Goal: Task Accomplishment & Management: Complete application form

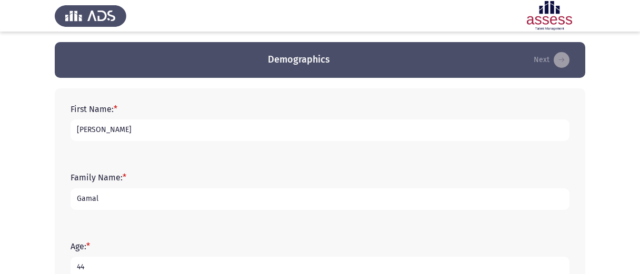
scroll to position [328, 0]
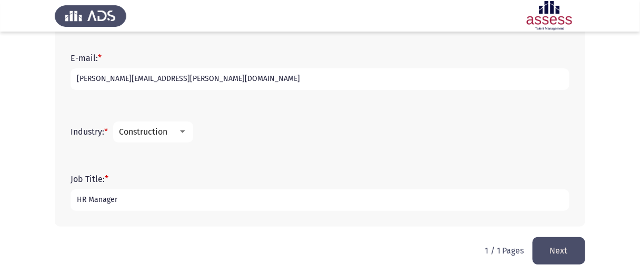
type input "HR Manager"
click at [565, 246] on button "Next" at bounding box center [559, 250] width 53 height 27
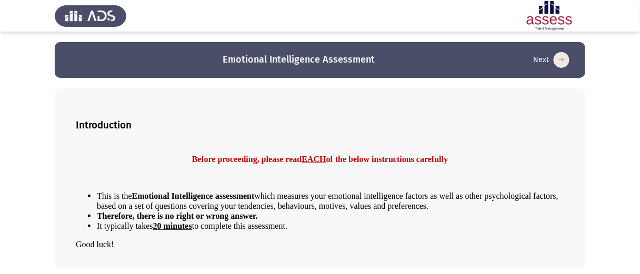
scroll to position [43, 0]
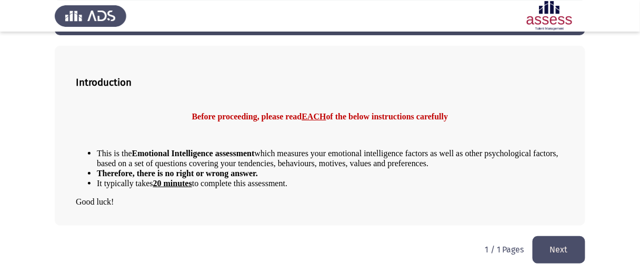
click at [565, 252] on button "Next" at bounding box center [559, 249] width 53 height 27
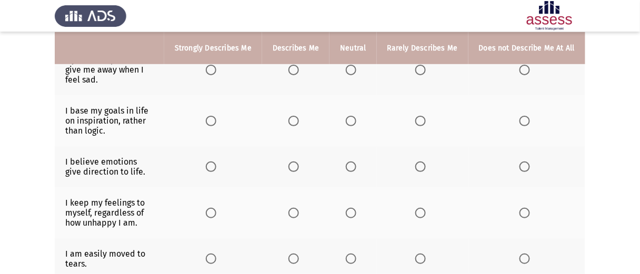
scroll to position [107, 0]
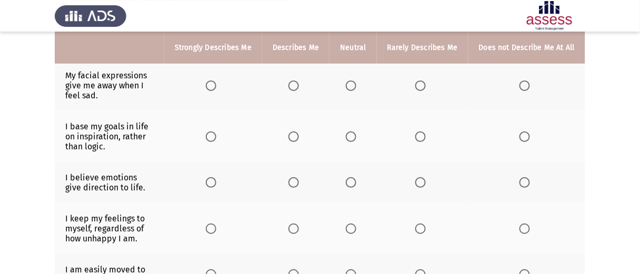
click at [299, 83] on span "Select an option" at bounding box center [293, 86] width 11 height 11
click at [299, 83] on input "Select an option" at bounding box center [293, 86] width 11 height 11
click at [356, 136] on span "Select an option" at bounding box center [351, 137] width 11 height 11
click at [356, 136] on input "Select an option" at bounding box center [351, 137] width 11 height 11
click at [298, 185] on span "Select an option" at bounding box center [293, 182] width 11 height 11
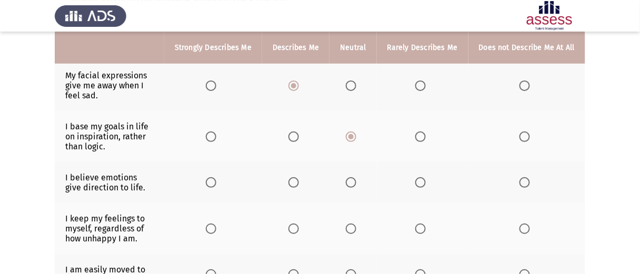
click at [298, 185] on input "Select an option" at bounding box center [293, 182] width 11 height 11
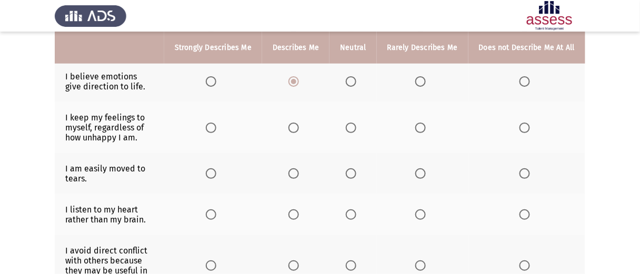
scroll to position [211, 0]
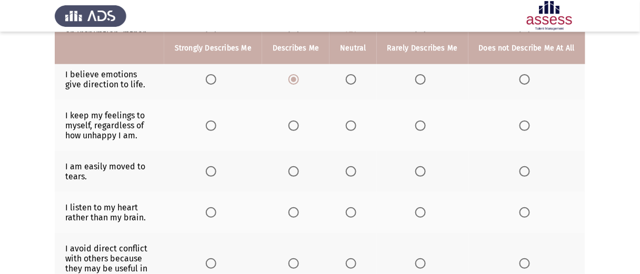
click at [296, 126] on span "Select an option" at bounding box center [293, 126] width 11 height 11
click at [296, 126] on input "Select an option" at bounding box center [293, 126] width 11 height 11
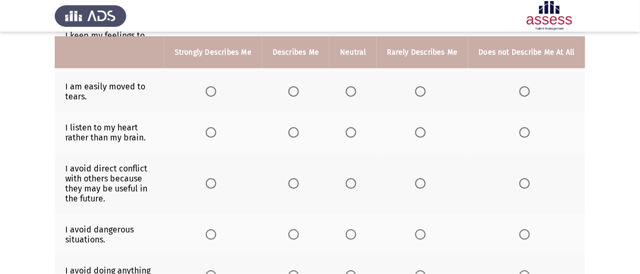
scroll to position [300, 0]
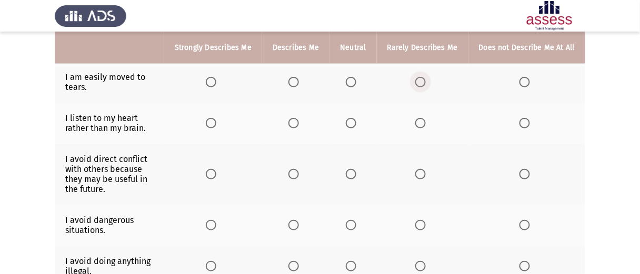
click at [423, 85] on span "Select an option" at bounding box center [420, 82] width 11 height 11
click at [423, 85] on input "Select an option" at bounding box center [420, 82] width 11 height 11
click at [356, 83] on span "Select an option" at bounding box center [351, 82] width 11 height 11
click at [356, 83] on input "Select an option" at bounding box center [351, 82] width 11 height 11
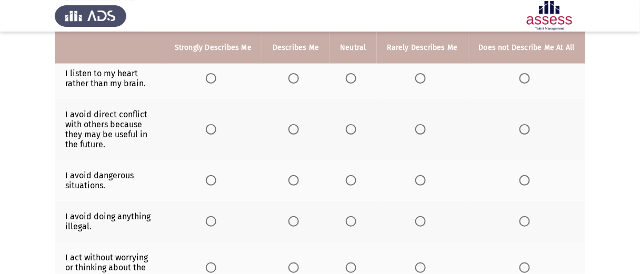
scroll to position [347, 0]
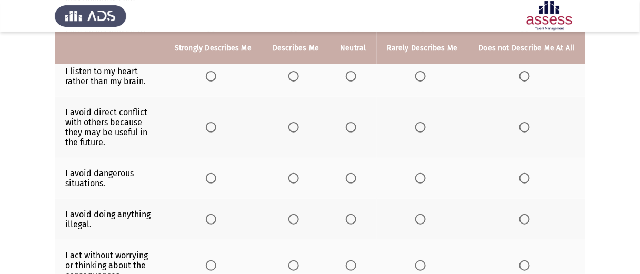
click at [424, 76] on span "Select an option" at bounding box center [420, 76] width 11 height 11
click at [424, 76] on input "Select an option" at bounding box center [420, 76] width 11 height 11
click at [216, 128] on span "Select an option" at bounding box center [211, 127] width 11 height 11
click at [216, 128] on input "Select an option" at bounding box center [211, 127] width 11 height 11
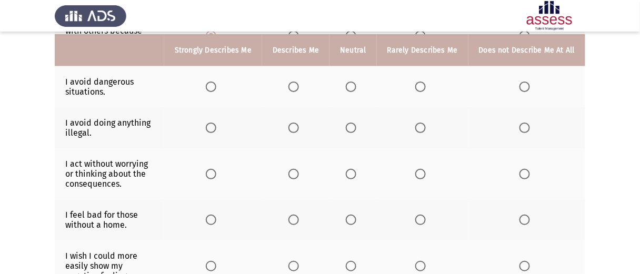
scroll to position [441, 0]
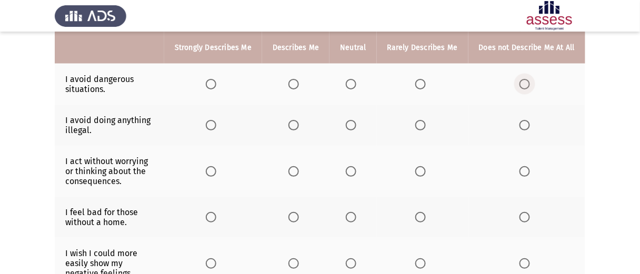
click at [531, 82] on label "Select an option" at bounding box center [527, 84] width 15 height 11
click at [530, 82] on input "Select an option" at bounding box center [525, 84] width 11 height 11
click at [214, 124] on span "Select an option" at bounding box center [211, 125] width 11 height 11
click at [214, 124] on input "Select an option" at bounding box center [211, 125] width 11 height 11
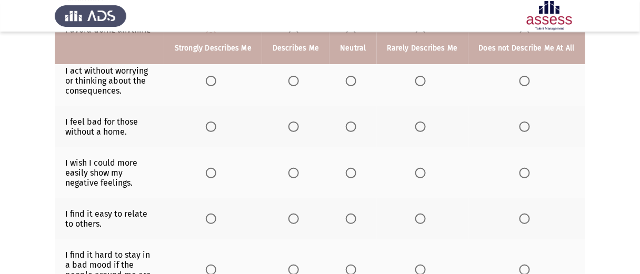
scroll to position [534, 0]
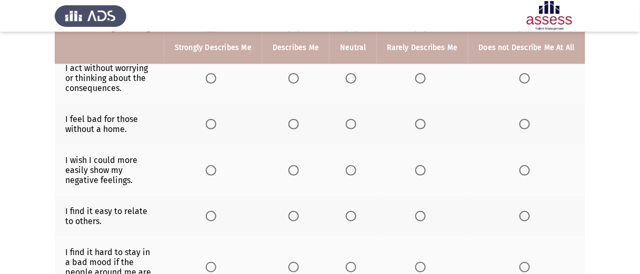
click at [527, 77] on span "Select an option" at bounding box center [525, 78] width 11 height 11
click at [527, 77] on input "Select an option" at bounding box center [525, 78] width 11 height 11
click at [216, 127] on span "Select an option" at bounding box center [211, 124] width 11 height 11
click at [216, 127] on input "Select an option" at bounding box center [211, 124] width 11 height 11
click at [356, 173] on span "Select an option" at bounding box center [351, 170] width 11 height 11
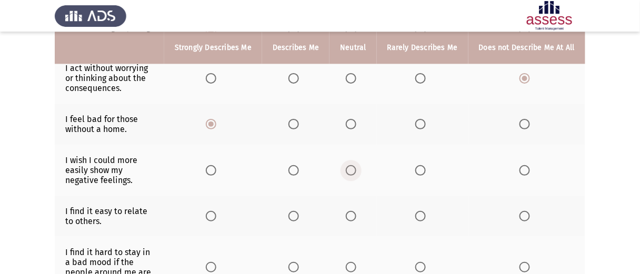
click at [356, 173] on input "Select an option" at bounding box center [351, 170] width 11 height 11
click at [214, 220] on span "Select an option" at bounding box center [211, 216] width 11 height 11
click at [214, 220] on input "Select an option" at bounding box center [211, 216] width 11 height 11
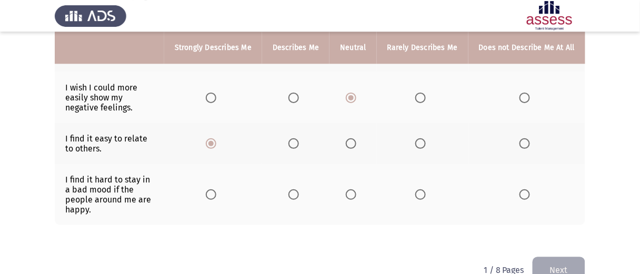
scroll to position [625, 0]
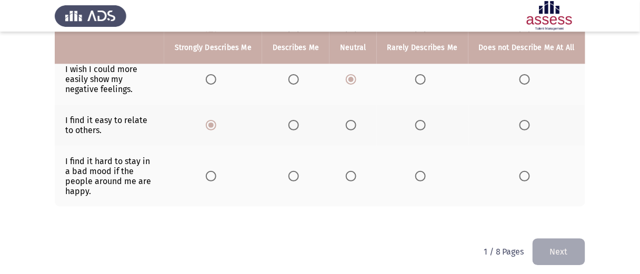
click at [216, 174] on span "Select an option" at bounding box center [211, 176] width 11 height 11
click at [216, 174] on input "Select an option" at bounding box center [211, 176] width 11 height 11
click at [561, 247] on button "Next" at bounding box center [559, 251] width 53 height 27
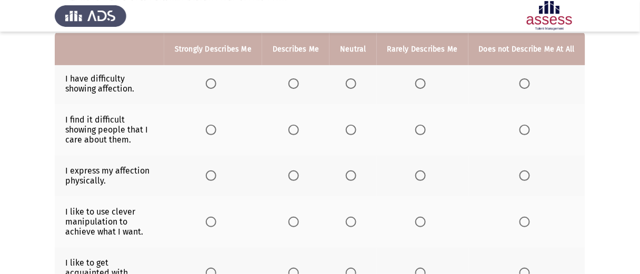
scroll to position [105, 0]
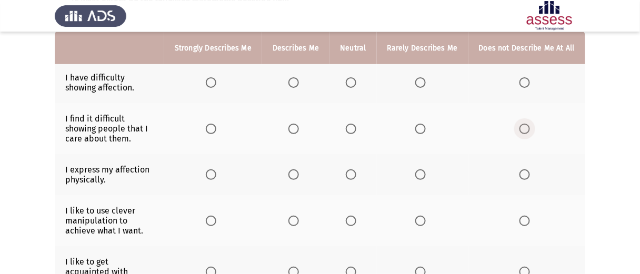
click at [525, 129] on span "Select an option" at bounding box center [525, 129] width 11 height 11
click at [525, 129] on input "Select an option" at bounding box center [525, 129] width 11 height 11
click at [527, 79] on span "Select an option" at bounding box center [525, 82] width 11 height 11
click at [527, 79] on input "Select an option" at bounding box center [525, 82] width 11 height 11
click at [293, 175] on span "Select an option" at bounding box center [293, 175] width 11 height 11
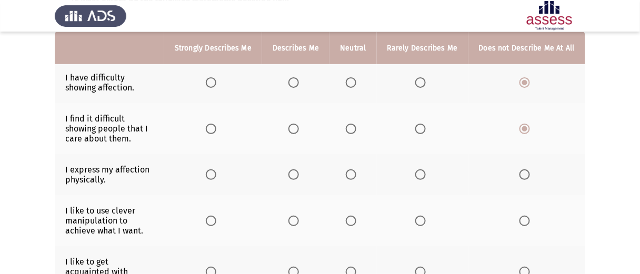
click at [293, 175] on input "Select an option" at bounding box center [293, 175] width 11 height 11
click at [212, 175] on span "Select an option" at bounding box center [211, 175] width 11 height 11
click at [212, 175] on input "Select an option" at bounding box center [211, 175] width 11 height 11
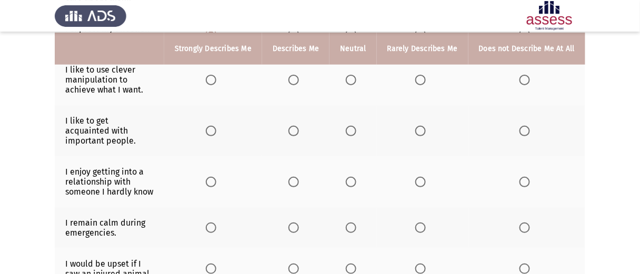
scroll to position [247, 0]
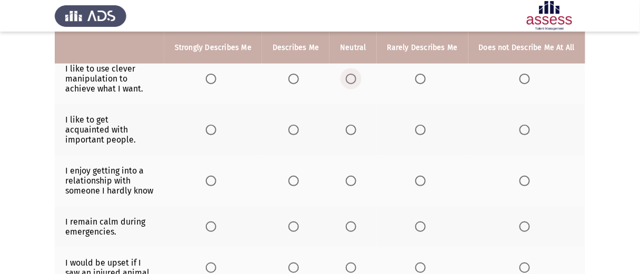
click at [356, 79] on span "Select an option" at bounding box center [351, 79] width 11 height 11
click at [356, 79] on input "Select an option" at bounding box center [351, 79] width 11 height 11
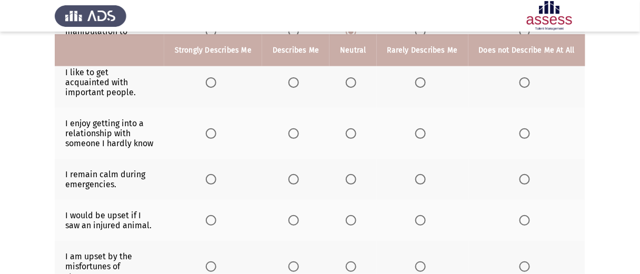
scroll to position [297, 0]
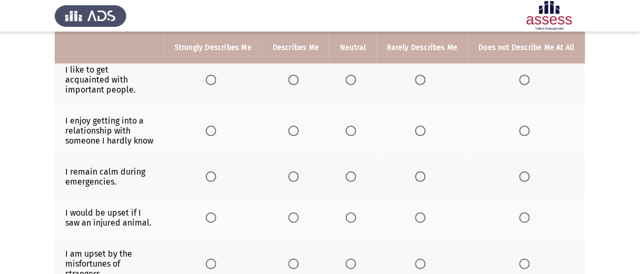
click at [298, 75] on span "Select an option" at bounding box center [293, 80] width 11 height 11
click at [298, 75] on input "Select an option" at bounding box center [293, 80] width 11 height 11
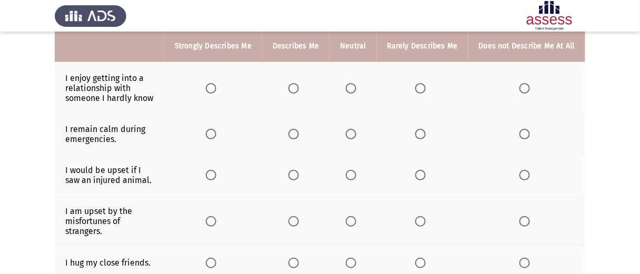
scroll to position [338, 0]
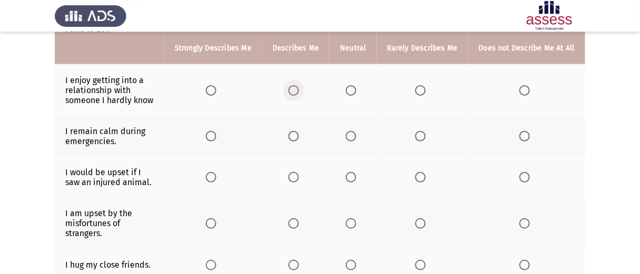
click at [293, 85] on span "Select an option" at bounding box center [293, 90] width 11 height 11
click at [293, 85] on input "Select an option" at bounding box center [293, 90] width 11 height 11
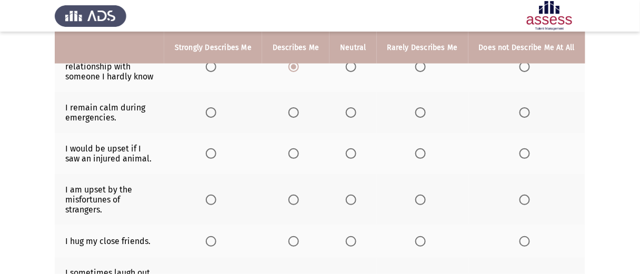
scroll to position [367, 0]
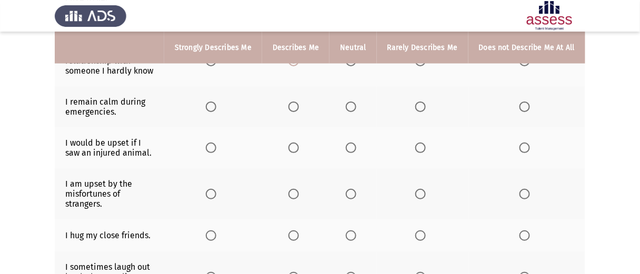
click at [297, 102] on span "Select an option" at bounding box center [293, 107] width 11 height 11
click at [297, 102] on input "Select an option" at bounding box center [293, 107] width 11 height 11
click at [215, 143] on span "Select an option" at bounding box center [211, 148] width 11 height 11
click at [215, 143] on input "Select an option" at bounding box center [211, 148] width 11 height 11
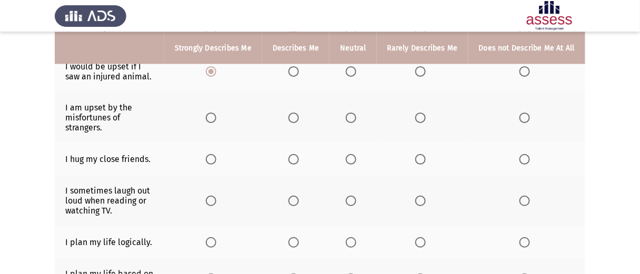
scroll to position [451, 0]
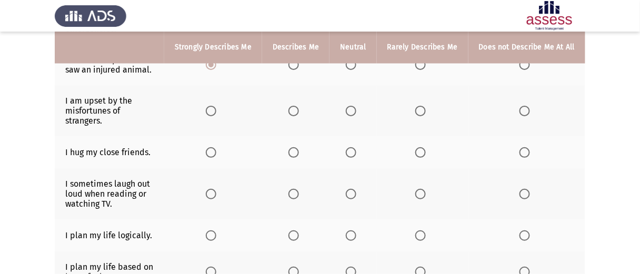
drag, startPoint x: 63, startPoint y: 90, endPoint x: 110, endPoint y: 112, distance: 52.3
click at [107, 98] on td "I am upset by the misfortunes of strangers." at bounding box center [109, 110] width 109 height 51
drag, startPoint x: 107, startPoint y: 115, endPoint x: 70, endPoint y: 88, distance: 46.0
click at [70, 88] on td "I am upset by the misfortunes of strangers." at bounding box center [109, 110] width 109 height 51
drag, startPoint x: 57, startPoint y: 89, endPoint x: 96, endPoint y: 122, distance: 50.8
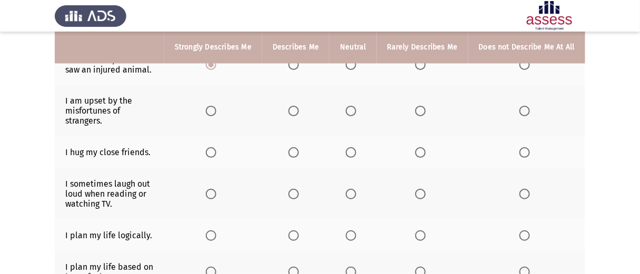
click at [96, 122] on td "I am upset by the misfortunes of strangers." at bounding box center [109, 110] width 109 height 51
click at [94, 95] on td "I am upset by the misfortunes of strangers." at bounding box center [109, 110] width 109 height 51
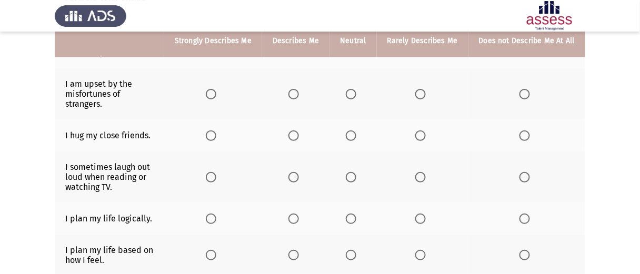
scroll to position [461, 0]
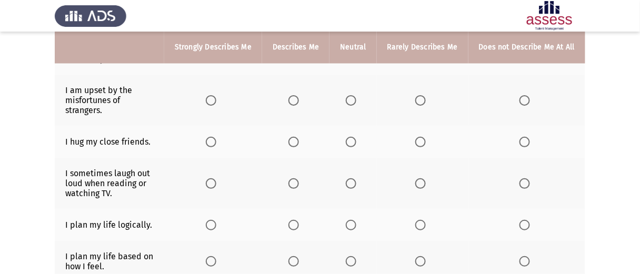
click at [215, 137] on span "Select an option" at bounding box center [211, 142] width 11 height 11
click at [215, 137] on input "Select an option" at bounding box center [211, 142] width 11 height 11
click at [299, 95] on span "Select an option" at bounding box center [293, 100] width 11 height 11
click at [299, 95] on input "Select an option" at bounding box center [293, 100] width 11 height 11
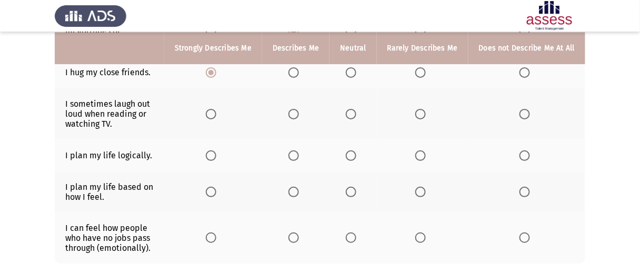
scroll to position [540, 0]
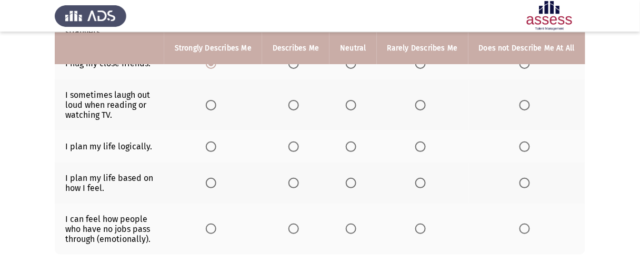
click at [299, 100] on span "Select an option" at bounding box center [293, 105] width 11 height 11
click at [299, 100] on input "Select an option" at bounding box center [293, 105] width 11 height 11
click at [299, 142] on span "Select an option" at bounding box center [293, 147] width 11 height 11
click at [299, 142] on input "Select an option" at bounding box center [293, 147] width 11 height 11
click at [298, 178] on span "Select an option" at bounding box center [293, 183] width 11 height 11
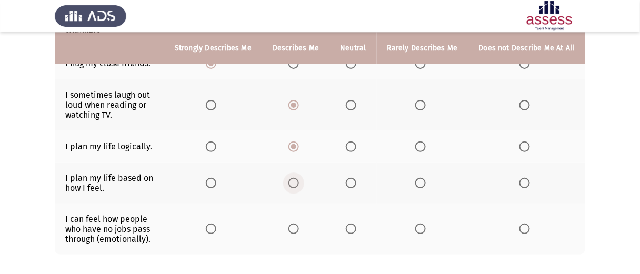
click at [298, 178] on input "Select an option" at bounding box center [293, 183] width 11 height 11
click at [299, 224] on span "Select an option" at bounding box center [293, 229] width 11 height 11
click at [299, 224] on input "Select an option" at bounding box center [293, 229] width 11 height 11
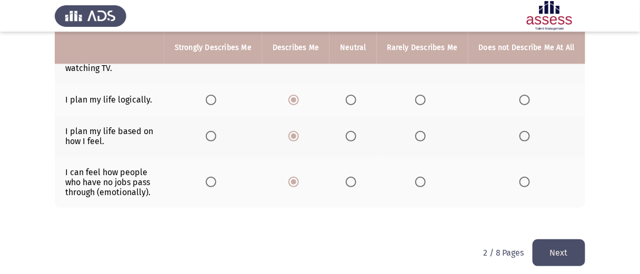
click at [549, 246] on button "Next" at bounding box center [559, 253] width 53 height 27
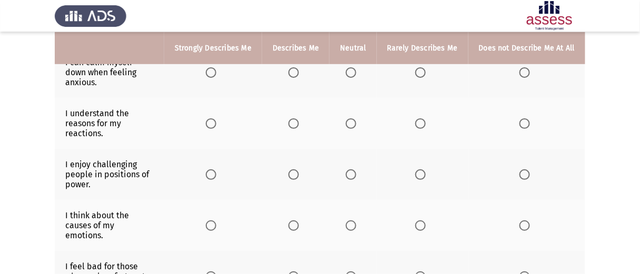
scroll to position [116, 0]
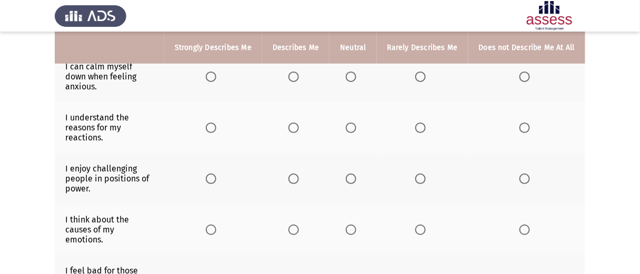
click at [356, 123] on span "Select an option" at bounding box center [351, 128] width 11 height 11
click at [356, 123] on input "Select an option" at bounding box center [351, 128] width 11 height 11
click at [299, 72] on span "Select an option" at bounding box center [293, 77] width 11 height 11
click at [299, 72] on input "Select an option" at bounding box center [293, 77] width 11 height 11
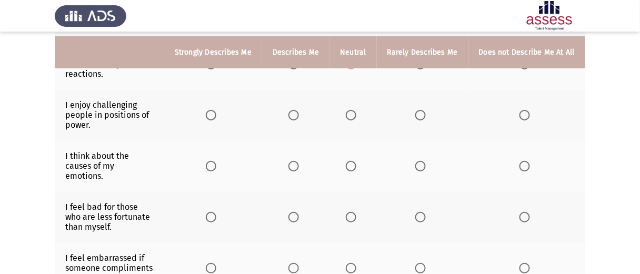
scroll to position [184, 0]
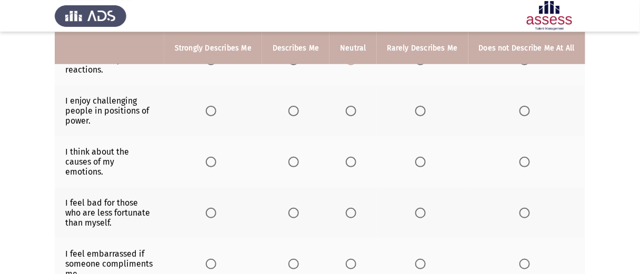
click at [411, 100] on th at bounding box center [423, 110] width 92 height 51
click at [421, 106] on span "Select an option" at bounding box center [420, 111] width 11 height 11
click at [421, 106] on input "Select an option" at bounding box center [420, 111] width 11 height 11
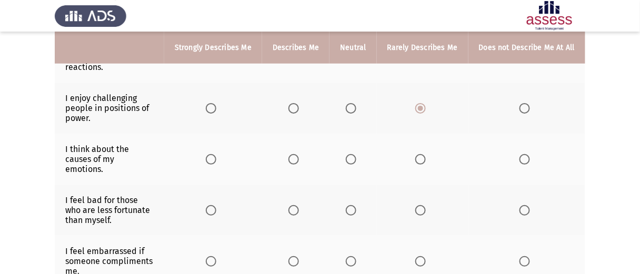
scroll to position [171, 0]
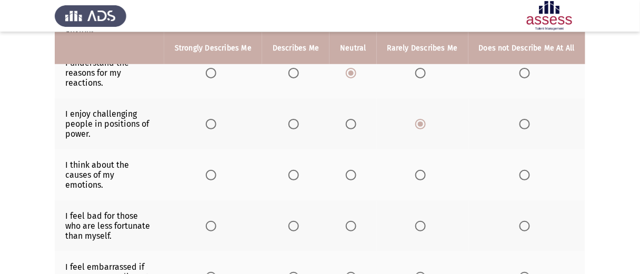
click at [297, 170] on span "Select an option" at bounding box center [293, 175] width 11 height 11
click at [297, 170] on input "Select an option" at bounding box center [293, 175] width 11 height 11
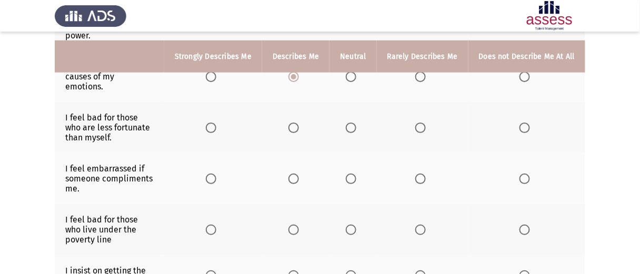
scroll to position [278, 0]
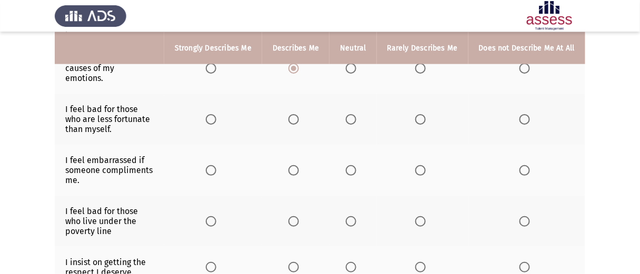
click at [356, 114] on span "Select an option" at bounding box center [351, 119] width 11 height 11
click at [356, 114] on input "Select an option" at bounding box center [351, 119] width 11 height 11
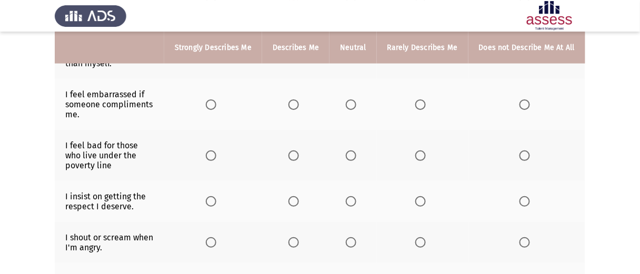
scroll to position [349, 0]
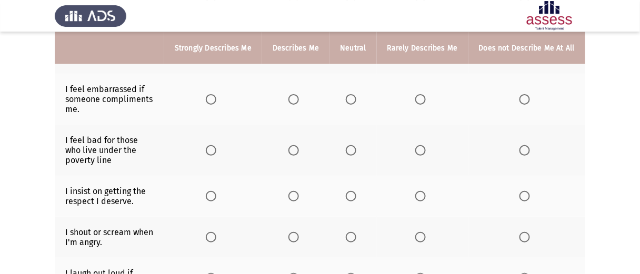
click at [356, 94] on span "Select an option" at bounding box center [351, 99] width 11 height 11
click at [356, 94] on input "Select an option" at bounding box center [351, 99] width 11 height 11
click at [299, 145] on span "Select an option" at bounding box center [293, 150] width 11 height 11
click at [299, 145] on input "Select an option" at bounding box center [293, 150] width 11 height 11
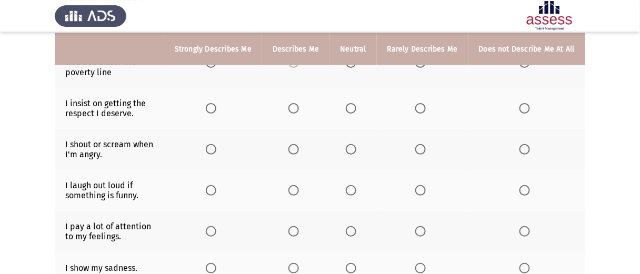
scroll to position [440, 0]
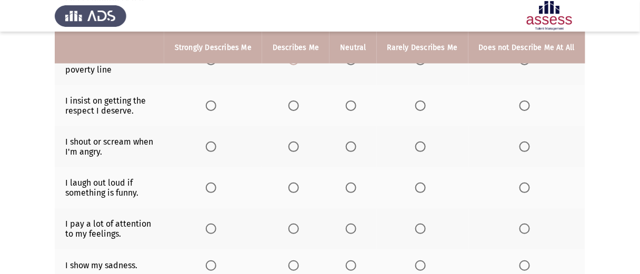
click at [216, 101] on span "Select an option" at bounding box center [211, 106] width 11 height 11
click at [216, 101] on input "Select an option" at bounding box center [211, 106] width 11 height 11
click at [525, 142] on span "Select an option" at bounding box center [525, 147] width 11 height 11
click at [525, 142] on input "Select an option" at bounding box center [525, 147] width 11 height 11
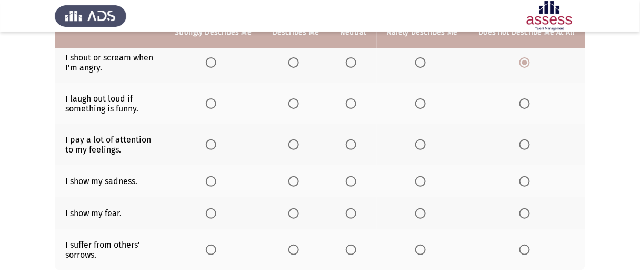
scroll to position [527, 0]
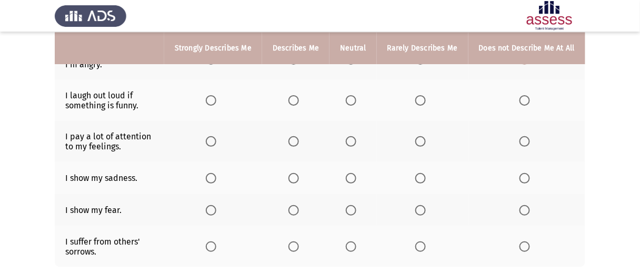
click at [361, 95] on label "Select an option" at bounding box center [353, 100] width 15 height 11
click at [356, 95] on input "Select an option" at bounding box center [351, 100] width 11 height 11
click at [299, 136] on span "Select an option" at bounding box center [293, 141] width 11 height 11
click at [299, 136] on input "Select an option" at bounding box center [293, 141] width 11 height 11
click at [297, 173] on span "Select an option" at bounding box center [293, 178] width 11 height 11
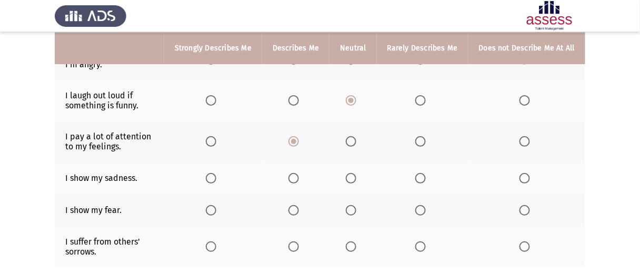
click at [297, 173] on input "Select an option" at bounding box center [293, 178] width 11 height 11
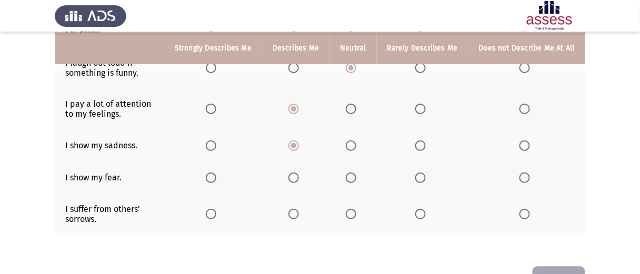
scroll to position [576, 0]
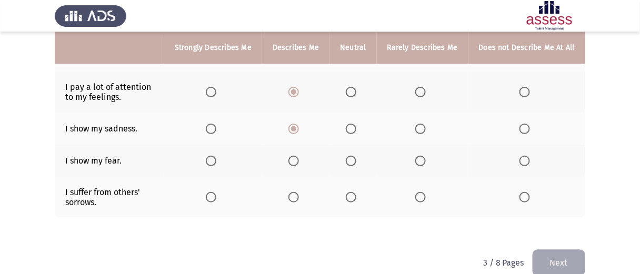
click at [354, 156] on span "Select an option" at bounding box center [351, 161] width 11 height 11
click at [354, 156] on input "Select an option" at bounding box center [351, 161] width 11 height 11
click at [213, 192] on span "Select an option" at bounding box center [211, 197] width 11 height 11
click at [213, 192] on input "Select an option" at bounding box center [211, 197] width 11 height 11
click at [549, 250] on button "Next" at bounding box center [559, 263] width 53 height 27
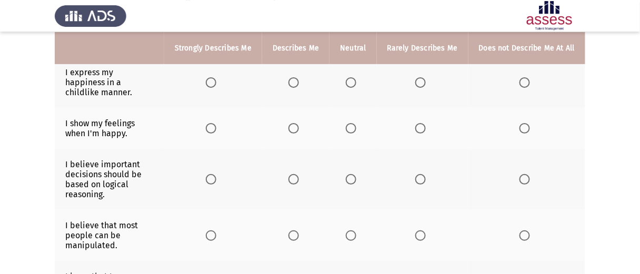
scroll to position [112, 0]
click at [216, 122] on span "Select an option" at bounding box center [211, 127] width 11 height 11
click at [216, 122] on input "Select an option" at bounding box center [211, 127] width 11 height 11
click at [299, 76] on span "Select an option" at bounding box center [293, 81] width 11 height 11
click at [299, 76] on input "Select an option" at bounding box center [293, 81] width 11 height 11
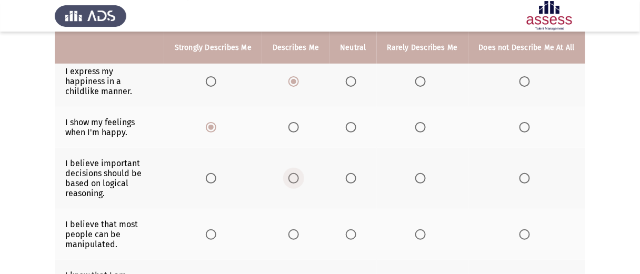
click at [299, 173] on span "Select an option" at bounding box center [293, 178] width 11 height 11
click at [299, 173] on input "Select an option" at bounding box center [293, 178] width 11 height 11
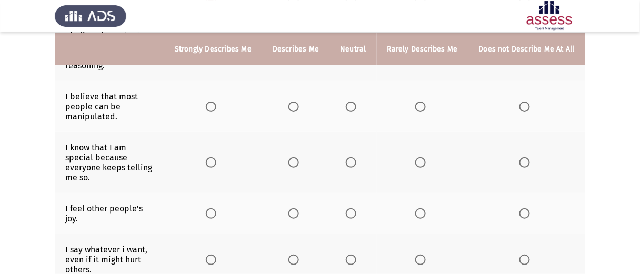
scroll to position [241, 0]
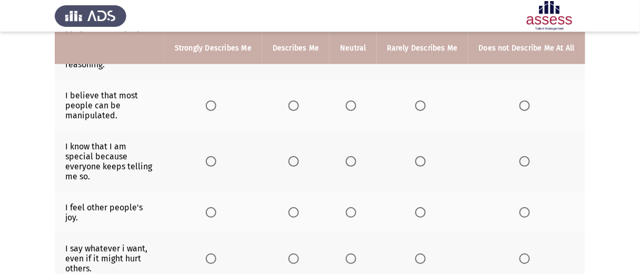
click at [297, 101] on span "Select an option" at bounding box center [293, 106] width 11 height 11
click at [297, 101] on input "Select an option" at bounding box center [293, 106] width 11 height 11
click at [303, 156] on label "Select an option" at bounding box center [295, 161] width 15 height 11
click at [299, 156] on input "Select an option" at bounding box center [293, 161] width 11 height 11
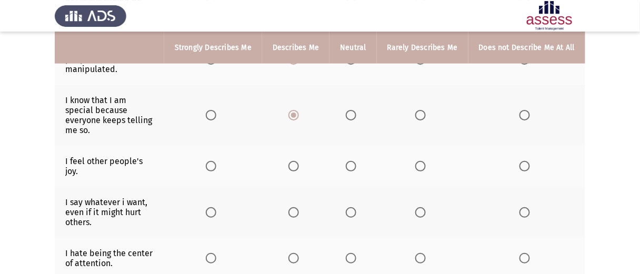
scroll to position [288, 0]
click at [356, 109] on span "Select an option" at bounding box center [351, 114] width 11 height 11
click at [356, 109] on input "Select an option" at bounding box center [351, 114] width 11 height 11
click at [216, 160] on span "Select an option" at bounding box center [211, 165] width 11 height 11
click at [216, 160] on input "Select an option" at bounding box center [211, 165] width 11 height 11
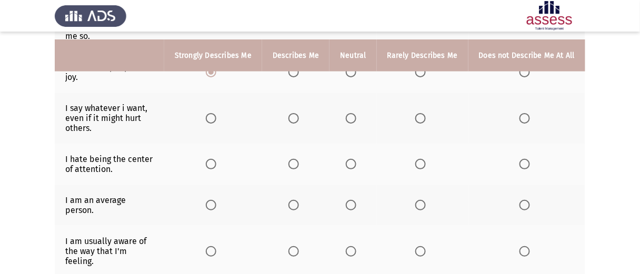
scroll to position [390, 0]
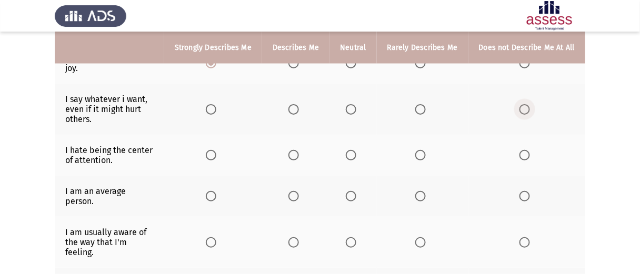
click at [530, 104] on span "Select an option" at bounding box center [525, 109] width 11 height 11
click at [530, 104] on input "Select an option" at bounding box center [525, 109] width 11 height 11
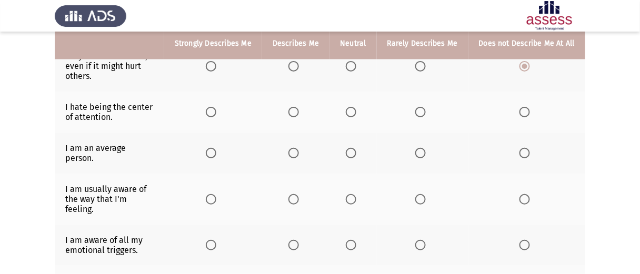
scroll to position [435, 0]
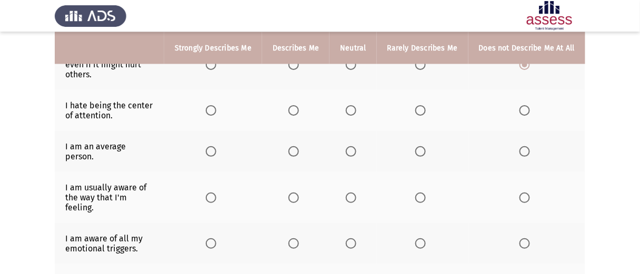
click at [524, 105] on span "Select an option" at bounding box center [525, 110] width 11 height 11
click at [524, 105] on input "Select an option" at bounding box center [525, 110] width 11 height 11
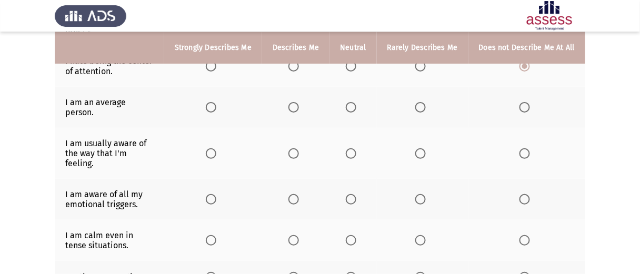
scroll to position [482, 0]
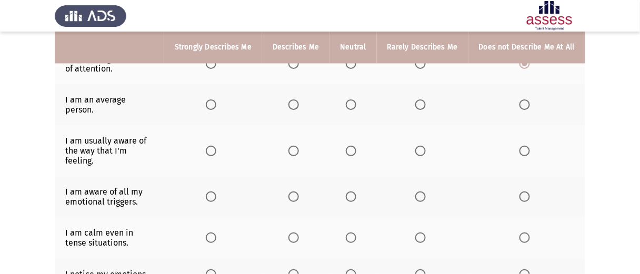
click at [356, 99] on span "Select an option" at bounding box center [351, 104] width 11 height 11
click at [356, 99] on input "Select an option" at bounding box center [351, 104] width 11 height 11
click at [298, 146] on span "Select an option" at bounding box center [293, 151] width 11 height 11
click at [298, 146] on input "Select an option" at bounding box center [293, 151] width 11 height 11
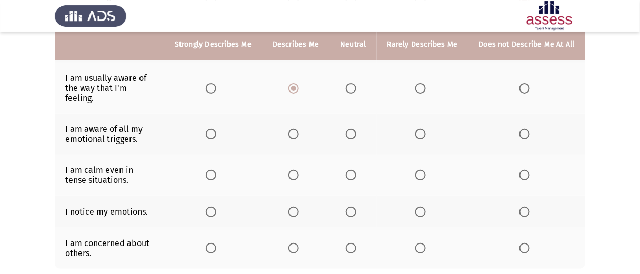
scroll to position [546, 0]
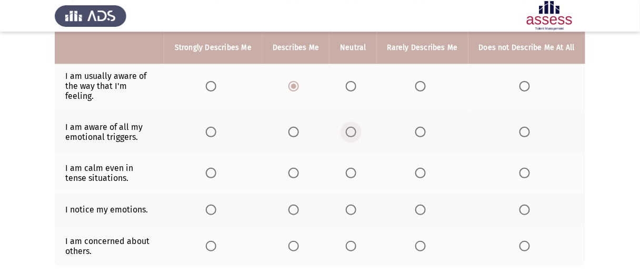
click at [356, 127] on span "Select an option" at bounding box center [351, 132] width 11 height 11
click at [356, 127] on input "Select an option" at bounding box center [351, 132] width 11 height 11
click at [297, 168] on span "Select an option" at bounding box center [293, 173] width 11 height 11
click at [297, 168] on input "Select an option" at bounding box center [293, 173] width 11 height 11
click at [298, 205] on span "Select an option" at bounding box center [293, 210] width 11 height 11
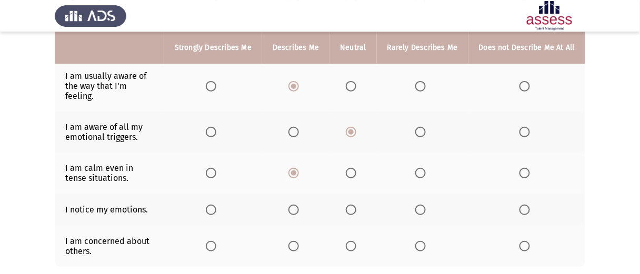
click at [298, 205] on input "Select an option" at bounding box center [293, 210] width 11 height 11
click at [216, 241] on span "Select an option" at bounding box center [211, 246] width 11 height 11
click at [216, 241] on input "Select an option" at bounding box center [211, 246] width 11 height 11
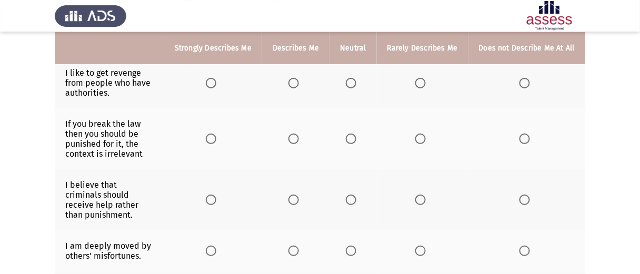
scroll to position [105, 0]
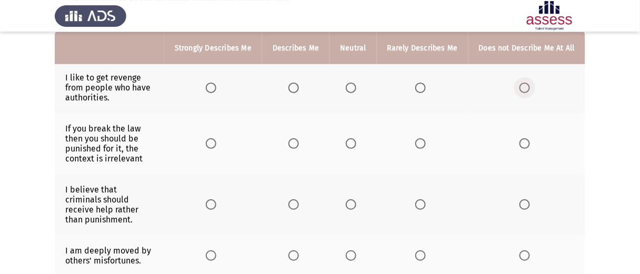
click at [526, 89] on span "Select an option" at bounding box center [525, 88] width 11 height 11
click at [526, 89] on input "Select an option" at bounding box center [525, 88] width 11 height 11
click at [528, 143] on span "Select an option" at bounding box center [525, 143] width 11 height 11
click at [528, 143] on input "Select an option" at bounding box center [525, 143] width 11 height 11
click at [354, 200] on span "Select an option" at bounding box center [351, 205] width 11 height 11
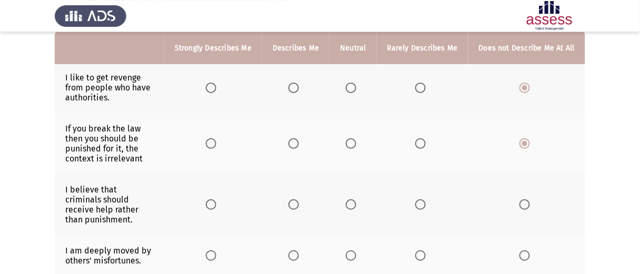
click at [354, 200] on input "Select an option" at bounding box center [351, 205] width 11 height 11
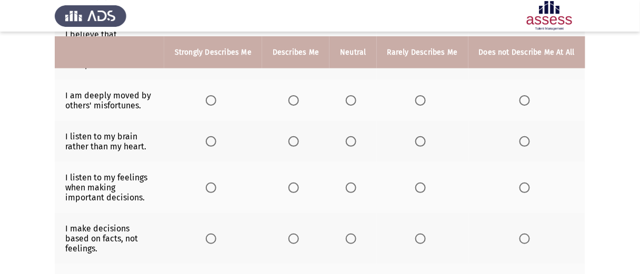
scroll to position [271, 0]
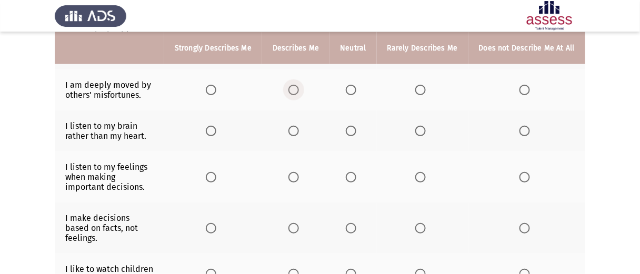
click at [299, 85] on span "Select an option" at bounding box center [293, 90] width 11 height 11
click at [299, 85] on input "Select an option" at bounding box center [293, 90] width 11 height 11
click at [295, 126] on span "Select an option" at bounding box center [293, 131] width 11 height 11
click at [295, 126] on input "Select an option" at bounding box center [293, 131] width 11 height 11
click at [356, 172] on span "Select an option" at bounding box center [351, 177] width 11 height 11
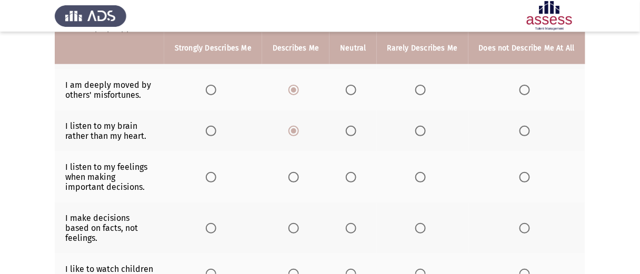
click at [356, 172] on input "Select an option" at bounding box center [351, 177] width 11 height 11
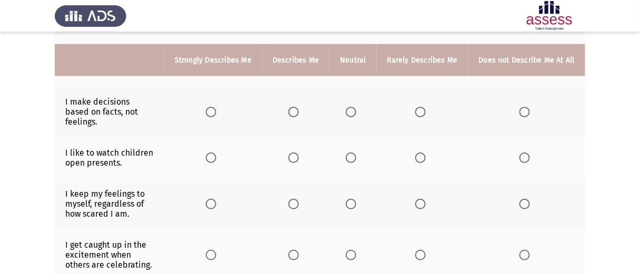
scroll to position [407, 0]
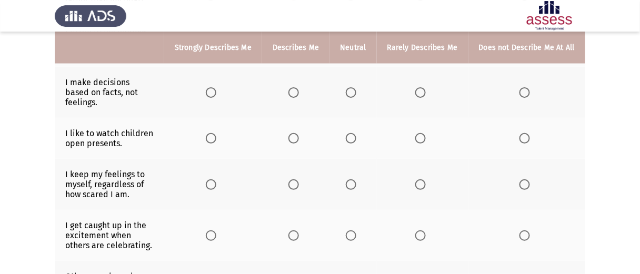
click at [297, 87] on span "Select an option" at bounding box center [293, 92] width 11 height 11
click at [297, 87] on input "Select an option" at bounding box center [293, 92] width 11 height 11
click at [215, 133] on span "Select an option" at bounding box center [211, 138] width 11 height 11
click at [215, 133] on input "Select an option" at bounding box center [211, 138] width 11 height 11
click at [299, 180] on span "Select an option" at bounding box center [293, 185] width 11 height 11
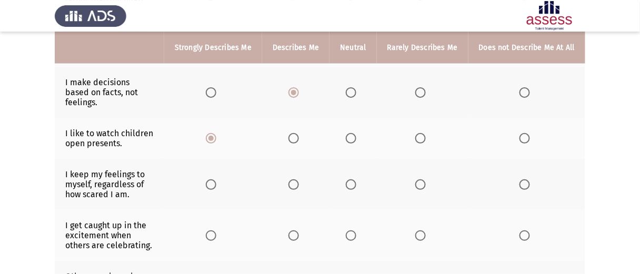
click at [299, 180] on input "Select an option" at bounding box center [293, 185] width 11 height 11
click at [356, 231] on span "Select an option" at bounding box center [351, 236] width 11 height 11
click at [356, 231] on input "Select an option" at bounding box center [351, 236] width 11 height 11
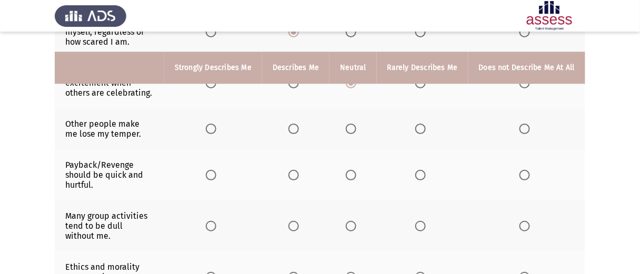
scroll to position [582, 0]
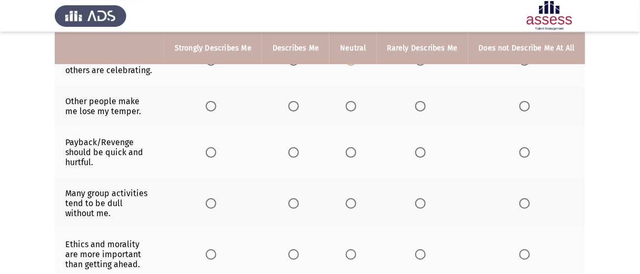
click at [522, 101] on span "Select an option" at bounding box center [525, 106] width 11 height 11
click at [522, 101] on input "Select an option" at bounding box center [525, 106] width 11 height 11
click at [529, 147] on span "Select an option" at bounding box center [525, 152] width 11 height 11
click at [529, 147] on input "Select an option" at bounding box center [525, 152] width 11 height 11
click at [356, 198] on span "Select an option" at bounding box center [351, 203] width 11 height 11
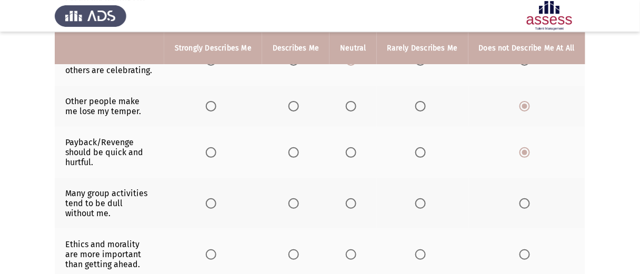
click at [356, 198] on input "Select an option" at bounding box center [351, 203] width 11 height 11
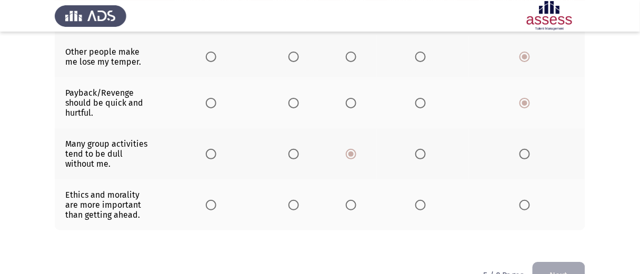
scroll to position [645, 0]
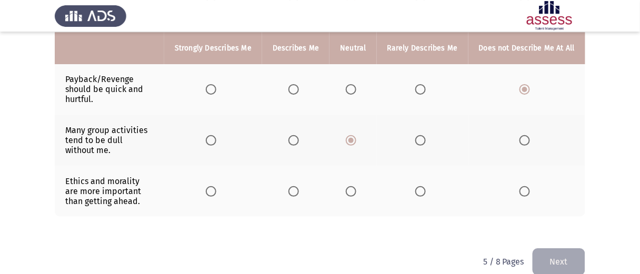
click at [213, 186] on span "Select an option" at bounding box center [211, 191] width 11 height 11
click at [213, 186] on input "Select an option" at bounding box center [211, 191] width 11 height 11
click at [566, 248] on button "Next" at bounding box center [559, 261] width 53 height 27
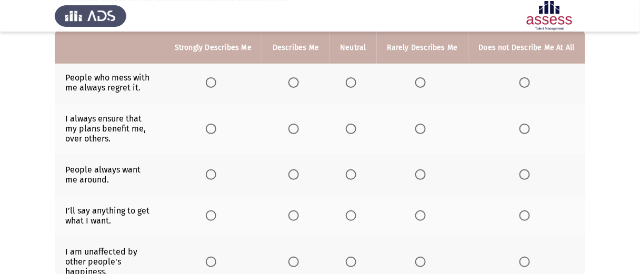
scroll to position [106, 0]
click at [356, 79] on span "Select an option" at bounding box center [351, 81] width 11 height 11
click at [356, 79] on input "Select an option" at bounding box center [351, 81] width 11 height 11
click at [420, 127] on span "Select an option" at bounding box center [420, 128] width 11 height 11
click at [420, 127] on input "Select an option" at bounding box center [420, 128] width 11 height 11
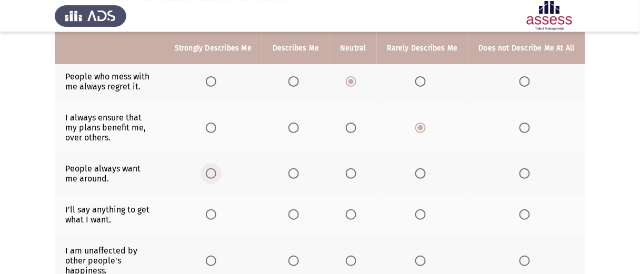
click at [216, 168] on span "Select an option" at bounding box center [211, 173] width 11 height 11
click at [216, 168] on input "Select an option" at bounding box center [211, 173] width 11 height 11
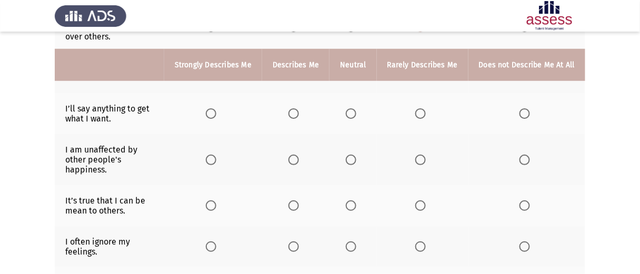
scroll to position [234, 0]
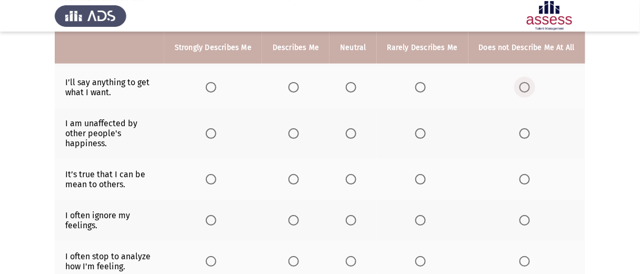
click at [525, 86] on span "Select an option" at bounding box center [525, 87] width 11 height 11
click at [525, 86] on input "Select an option" at bounding box center [525, 87] width 11 height 11
click at [529, 135] on th at bounding box center [527, 133] width 117 height 51
click at [526, 129] on span "Select an option" at bounding box center [525, 133] width 11 height 11
click at [526, 129] on input "Select an option" at bounding box center [525, 133] width 11 height 11
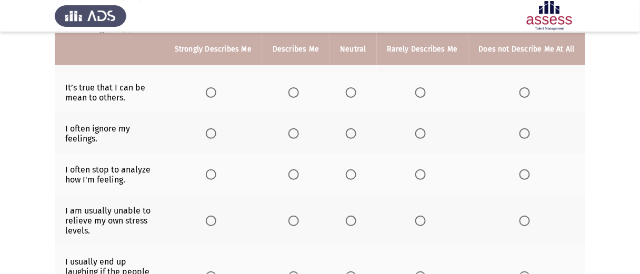
scroll to position [322, 0]
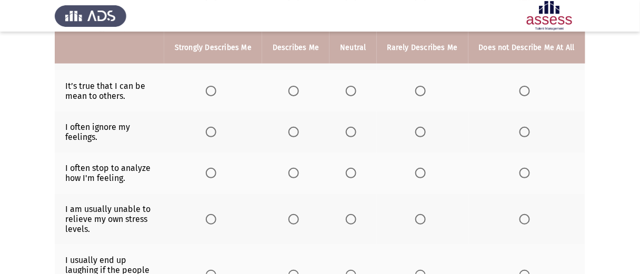
click at [356, 86] on span "Select an option" at bounding box center [351, 91] width 11 height 11
click at [356, 86] on input "Select an option" at bounding box center [351, 91] width 11 height 11
click at [522, 127] on span "Select an option" at bounding box center [525, 132] width 11 height 11
click at [522, 127] on input "Select an option" at bounding box center [525, 132] width 11 height 11
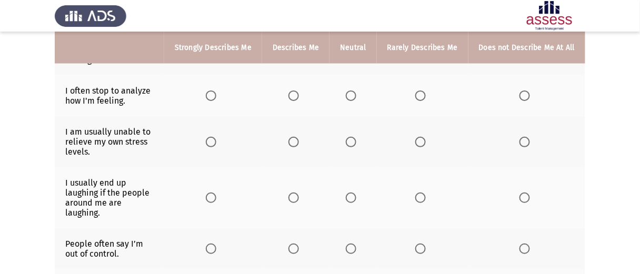
scroll to position [404, 0]
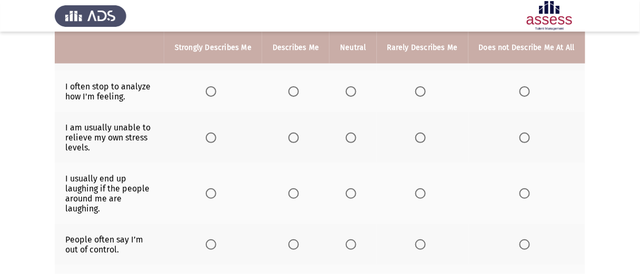
click at [529, 86] on span "Select an option" at bounding box center [525, 91] width 11 height 11
click at [529, 86] on input "Select an option" at bounding box center [525, 91] width 11 height 11
click at [527, 133] on span "Select an option" at bounding box center [525, 138] width 11 height 11
click at [527, 133] on input "Select an option" at bounding box center [525, 138] width 11 height 11
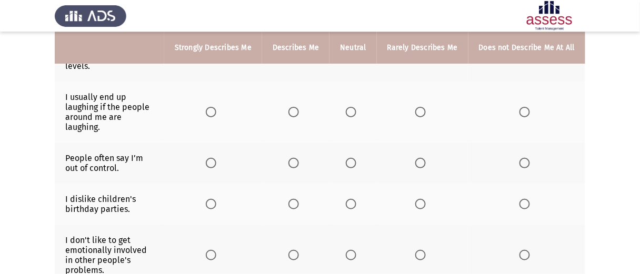
scroll to position [488, 0]
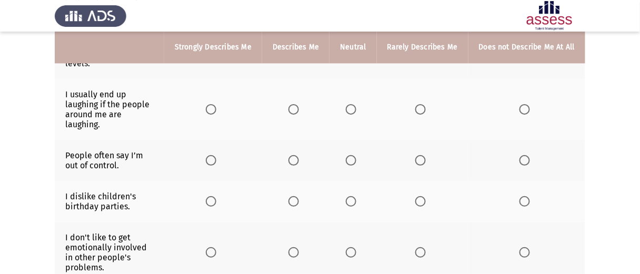
click at [213, 104] on span "Select an option" at bounding box center [211, 109] width 11 height 11
click at [213, 104] on input "Select an option" at bounding box center [211, 109] width 11 height 11
click at [521, 155] on span "Select an option" at bounding box center [525, 160] width 11 height 11
click at [521, 155] on input "Select an option" at bounding box center [525, 160] width 11 height 11
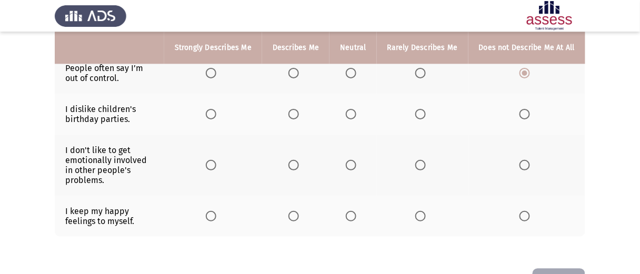
scroll to position [578, 0]
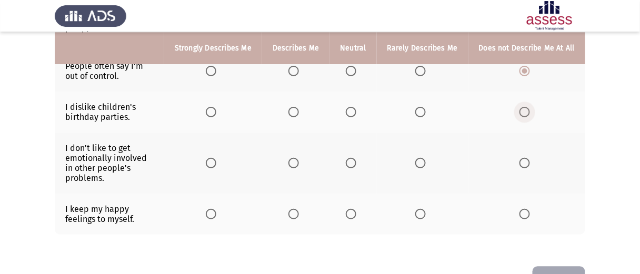
click at [524, 107] on span "Select an option" at bounding box center [525, 112] width 11 height 11
click at [524, 107] on input "Select an option" at bounding box center [525, 112] width 11 height 11
click at [526, 158] on span "Select an option" at bounding box center [525, 163] width 11 height 11
click at [526, 158] on input "Select an option" at bounding box center [525, 163] width 11 height 11
click at [530, 209] on span "Select an option" at bounding box center [525, 214] width 11 height 11
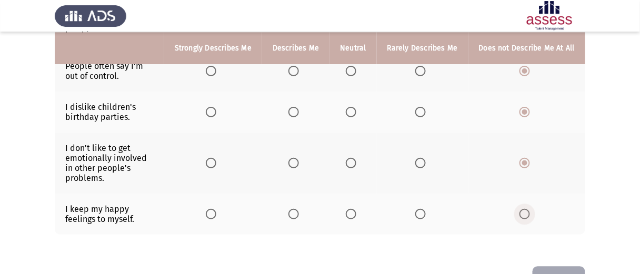
click at [530, 209] on input "Select an option" at bounding box center [525, 214] width 11 height 11
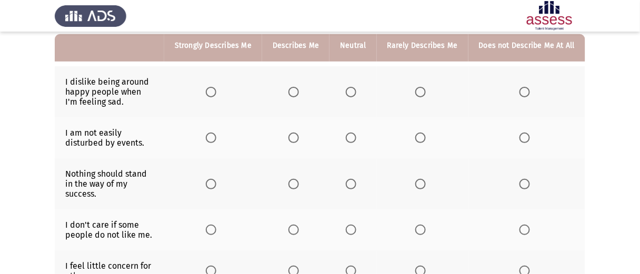
scroll to position [102, 0]
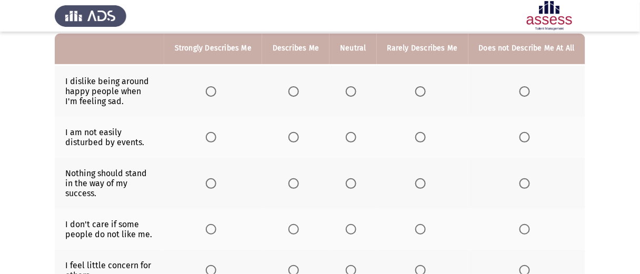
click at [351, 87] on span "Select an option" at bounding box center [351, 91] width 11 height 11
click at [351, 87] on input "Select an option" at bounding box center [351, 91] width 11 height 11
click at [423, 137] on span "Select an option" at bounding box center [420, 137] width 11 height 11
click at [423, 137] on input "Select an option" at bounding box center [420, 137] width 11 height 11
click at [350, 179] on span "Select an option" at bounding box center [351, 183] width 11 height 11
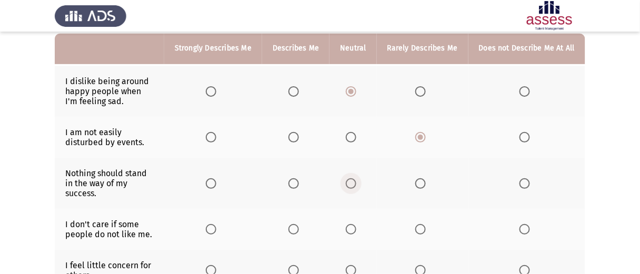
click at [350, 179] on input "Select an option" at bounding box center [351, 183] width 11 height 11
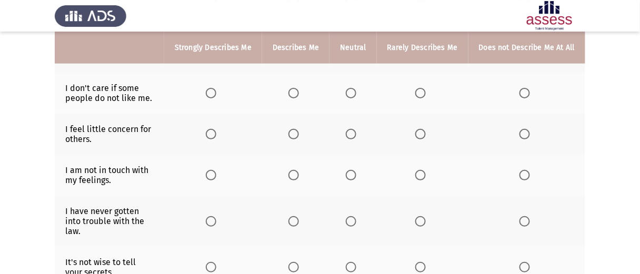
scroll to position [241, 0]
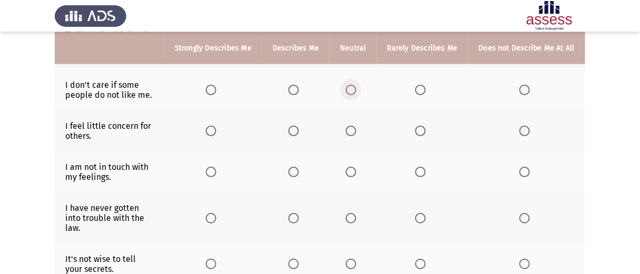
click at [353, 85] on span "Select an option" at bounding box center [351, 90] width 11 height 11
click at [353, 85] on input "Select an option" at bounding box center [351, 90] width 11 height 11
click at [525, 126] on span "Select an option" at bounding box center [525, 131] width 11 height 11
click at [525, 126] on input "Select an option" at bounding box center [525, 131] width 11 height 11
click at [520, 167] on span "Select an option" at bounding box center [525, 172] width 11 height 11
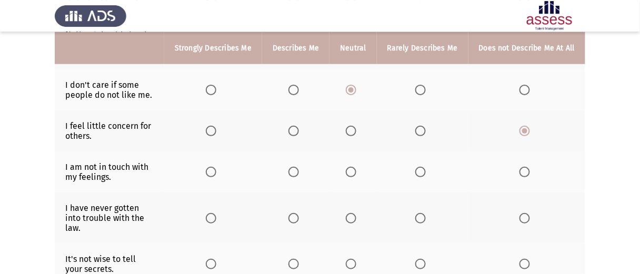
click at [520, 167] on input "Select an option" at bounding box center [525, 172] width 11 height 11
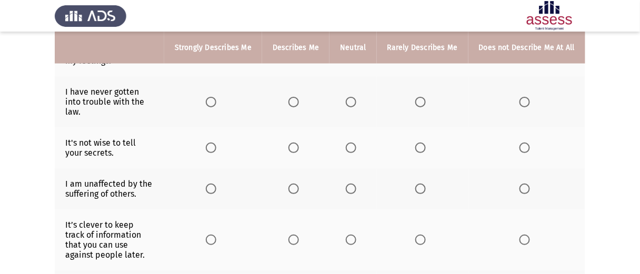
scroll to position [358, 0]
click at [214, 96] on span "Select an option" at bounding box center [211, 101] width 11 height 11
click at [214, 96] on input "Select an option" at bounding box center [211, 101] width 11 height 11
click at [356, 142] on span "Select an option" at bounding box center [351, 147] width 11 height 11
click at [356, 142] on input "Select an option" at bounding box center [351, 147] width 11 height 11
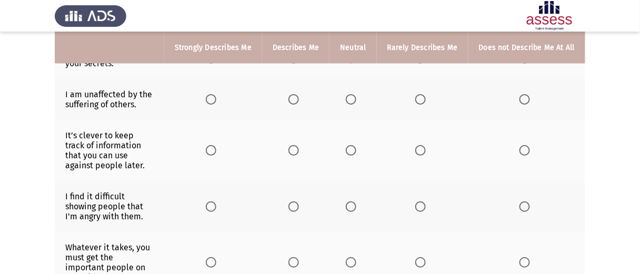
scroll to position [448, 0]
click at [532, 93] on label "Select an option" at bounding box center [527, 98] width 15 height 11
click at [530, 93] on input "Select an option" at bounding box center [525, 98] width 11 height 11
click at [523, 144] on span "Select an option" at bounding box center [525, 149] width 11 height 11
click at [523, 144] on input "Select an option" at bounding box center [525, 149] width 11 height 11
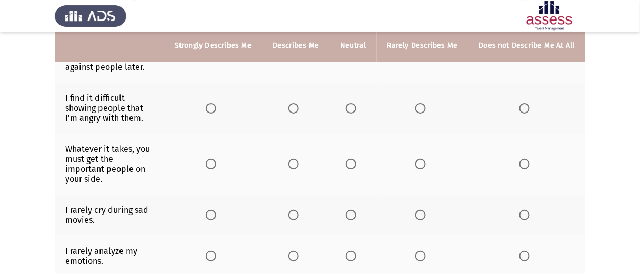
scroll to position [554, 0]
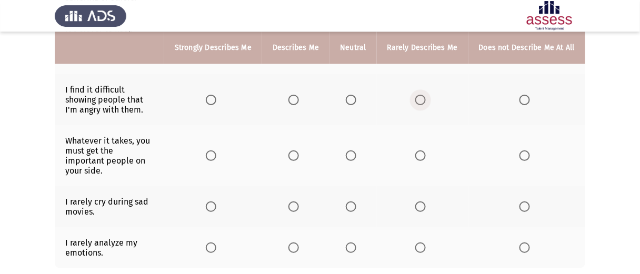
click at [420, 95] on span "Select an option" at bounding box center [420, 100] width 11 height 11
click at [420, 95] on input "Select an option" at bounding box center [420, 100] width 11 height 11
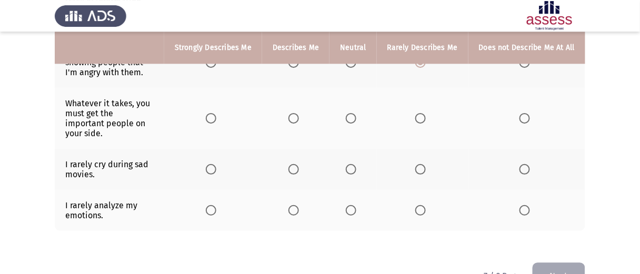
scroll to position [594, 0]
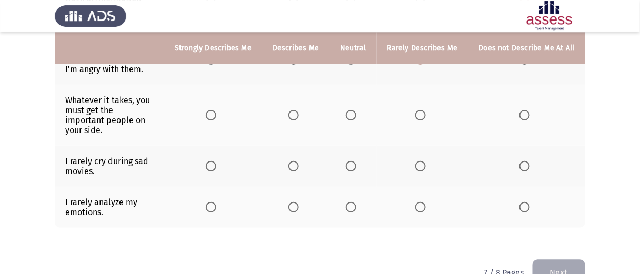
click at [216, 110] on span "Select an option" at bounding box center [211, 115] width 11 height 11
click at [216, 110] on input "Select an option" at bounding box center [211, 115] width 11 height 11
click at [429, 161] on label "Select an option" at bounding box center [422, 166] width 15 height 11
click at [426, 161] on input "Select an option" at bounding box center [420, 166] width 11 height 11
click at [356, 161] on span "Select an option" at bounding box center [351, 166] width 11 height 11
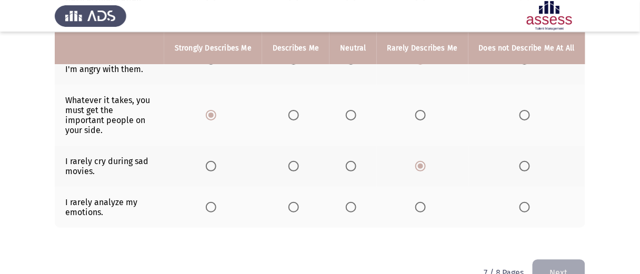
click at [356, 161] on input "Select an option" at bounding box center [351, 166] width 11 height 11
click at [522, 202] on span "Select an option" at bounding box center [525, 207] width 11 height 11
click at [522, 202] on input "Select an option" at bounding box center [525, 207] width 11 height 11
click at [570, 260] on button "Next" at bounding box center [559, 273] width 53 height 27
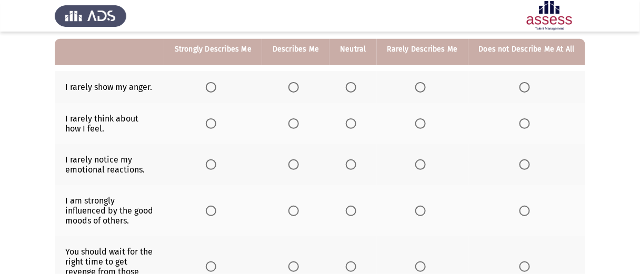
scroll to position [106, 0]
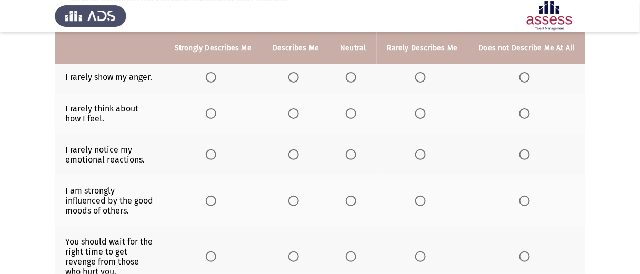
click at [208, 75] on th at bounding box center [213, 77] width 98 height 32
click at [298, 75] on span "Select an option" at bounding box center [293, 77] width 11 height 11
click at [298, 75] on input "Select an option" at bounding box center [293, 77] width 11 height 11
click at [527, 113] on span "Select an option" at bounding box center [525, 113] width 11 height 11
click at [527, 113] on input "Select an option" at bounding box center [525, 113] width 11 height 11
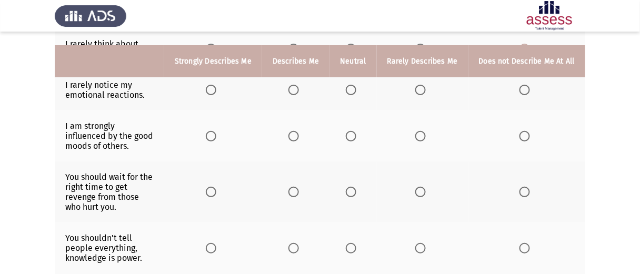
scroll to position [185, 0]
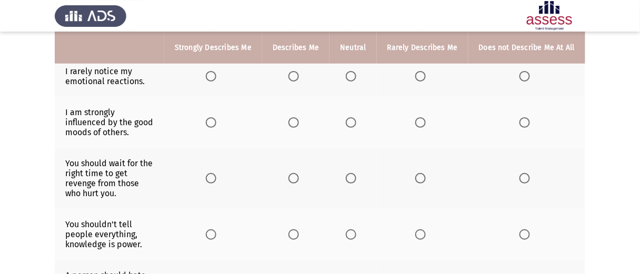
click at [528, 74] on span "Select an option" at bounding box center [525, 76] width 11 height 11
click at [528, 74] on input "Select an option" at bounding box center [525, 76] width 11 height 11
click at [299, 124] on span "Select an option" at bounding box center [293, 122] width 11 height 11
click at [299, 124] on input "Select an option" at bounding box center [293, 122] width 11 height 11
click at [530, 180] on span "Select an option" at bounding box center [525, 178] width 11 height 11
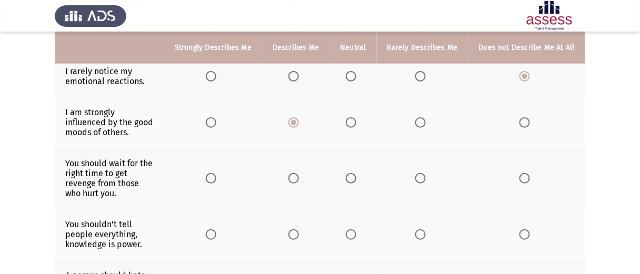
click at [530, 180] on input "Select an option" at bounding box center [525, 178] width 11 height 11
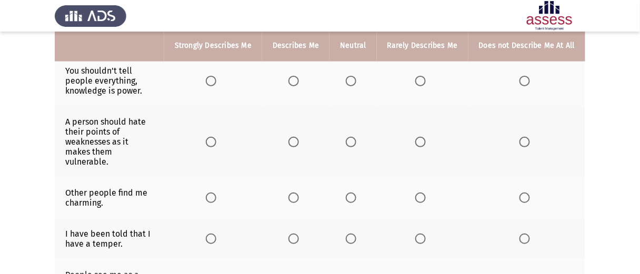
scroll to position [336, 0]
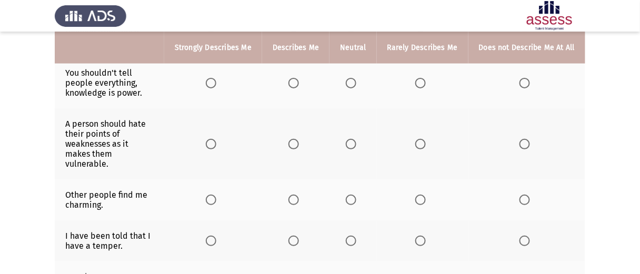
click at [295, 84] on span "Select an option" at bounding box center [293, 83] width 11 height 11
click at [295, 84] on input "Select an option" at bounding box center [293, 83] width 11 height 11
click at [352, 141] on span "Select an option" at bounding box center [351, 144] width 11 height 11
click at [352, 141] on input "Select an option" at bounding box center [351, 144] width 11 height 11
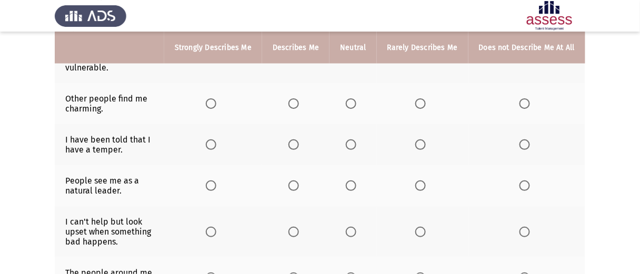
scroll to position [434, 0]
click at [216, 97] on span "Select an option" at bounding box center [211, 102] width 11 height 11
click at [216, 97] on input "Select an option" at bounding box center [211, 102] width 11 height 11
click at [525, 138] on span "Select an option" at bounding box center [525, 143] width 11 height 11
click at [525, 138] on input "Select an option" at bounding box center [525, 143] width 11 height 11
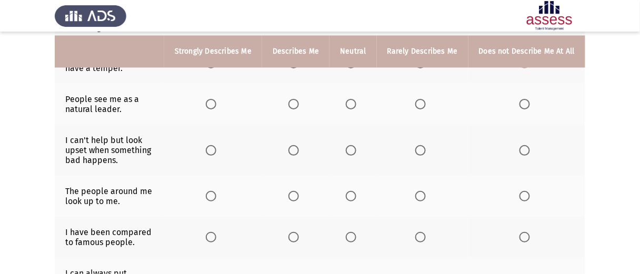
scroll to position [518, 0]
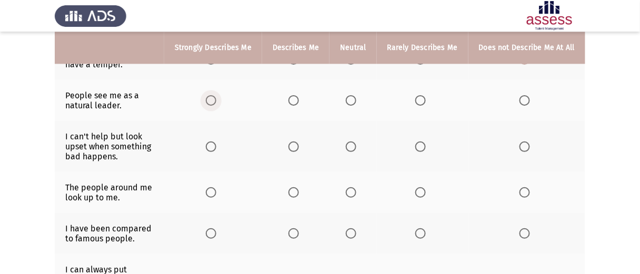
click at [215, 95] on span "Select an option" at bounding box center [211, 100] width 11 height 11
click at [215, 95] on input "Select an option" at bounding box center [211, 100] width 11 height 11
click at [524, 142] on span "Select an option" at bounding box center [525, 147] width 11 height 11
click at [524, 142] on input "Select an option" at bounding box center [525, 147] width 11 height 11
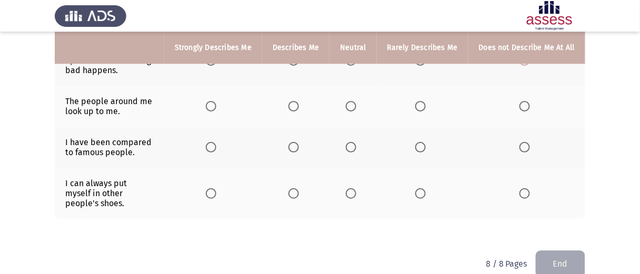
scroll to position [606, 0]
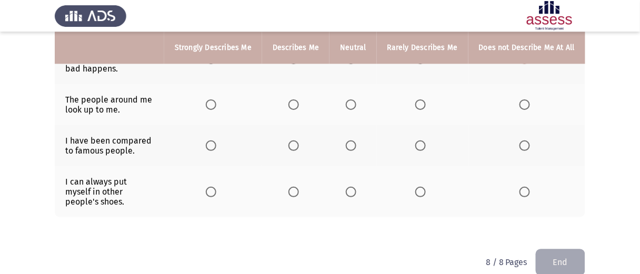
click at [299, 102] on span "Select an option" at bounding box center [293, 104] width 11 height 11
click at [299, 102] on input "Select an option" at bounding box center [293, 104] width 11 height 11
click at [297, 141] on span "Select an option" at bounding box center [293, 146] width 11 height 11
click at [297, 141] on input "Select an option" at bounding box center [293, 146] width 11 height 11
click at [216, 141] on span "Select an option" at bounding box center [211, 146] width 11 height 11
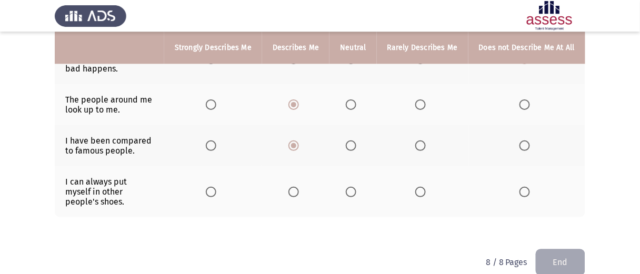
click at [216, 141] on input "Select an option" at bounding box center [211, 146] width 11 height 11
click at [216, 187] on span "Select an option" at bounding box center [211, 192] width 11 height 11
click at [216, 187] on input "Select an option" at bounding box center [211, 192] width 11 height 11
click at [562, 249] on button "End" at bounding box center [560, 262] width 49 height 27
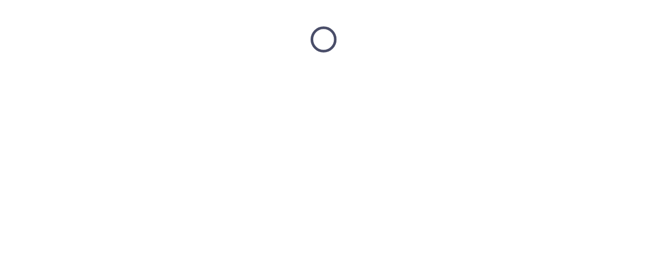
scroll to position [0, 0]
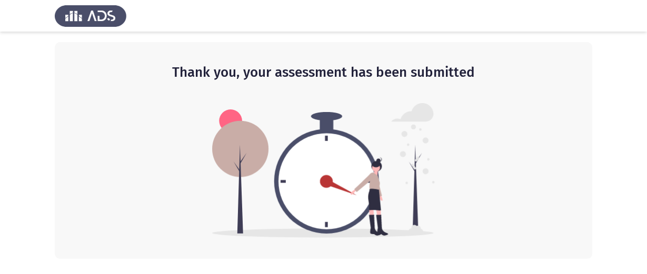
click at [471, 133] on div "Thank you, your assessment has been submitted" at bounding box center [323, 150] width 537 height 217
click at [321, 51] on div "Thank you, your assessment has been submitted" at bounding box center [323, 150] width 537 height 217
click at [306, 114] on img at bounding box center [323, 170] width 223 height 135
